Goal: Task Accomplishment & Management: Use online tool/utility

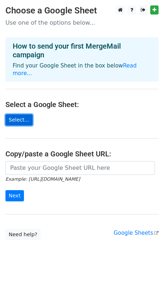
click at [24, 114] on link "Select..." at bounding box center [18, 119] width 27 height 11
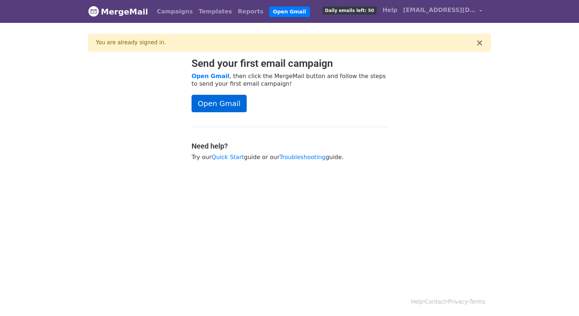
click at [210, 106] on link "Open Gmail" at bounding box center [219, 103] width 55 height 17
